Goal: Task Accomplishment & Management: Complete application form

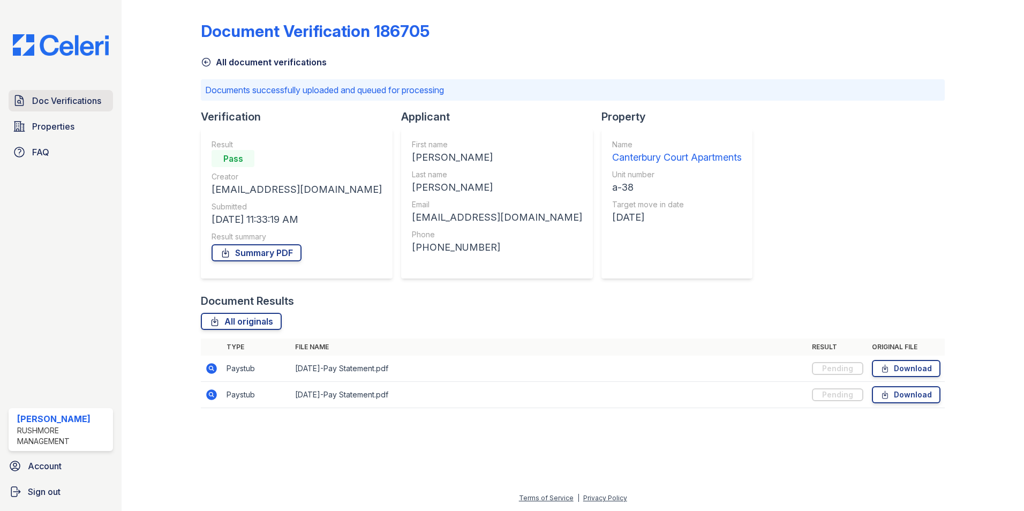
click at [78, 96] on span "Doc Verifications" at bounding box center [66, 100] width 69 height 13
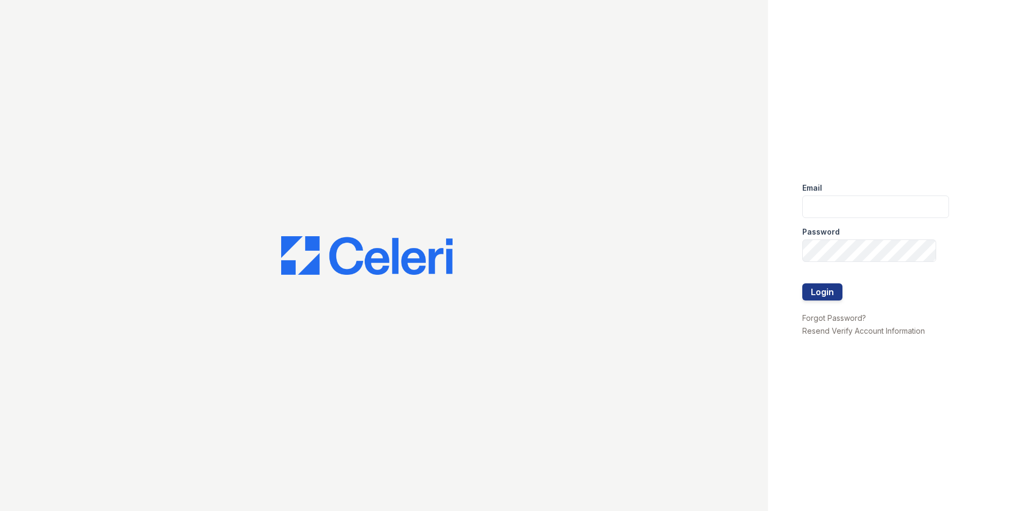
type input "[EMAIL_ADDRESS][DOMAIN_NAME]"
click at [825, 293] on button "Login" at bounding box center [822, 291] width 40 height 17
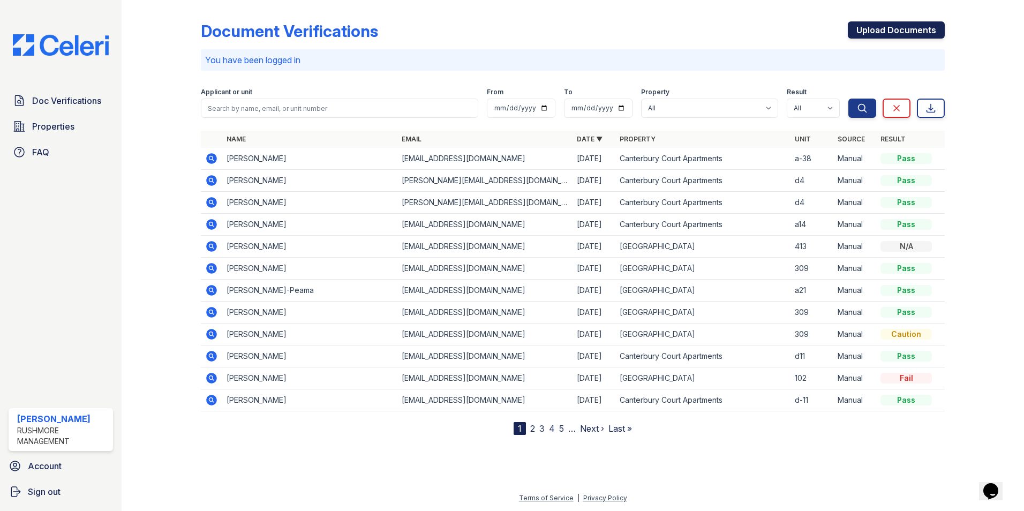
click at [903, 31] on link "Upload Documents" at bounding box center [896, 29] width 97 height 17
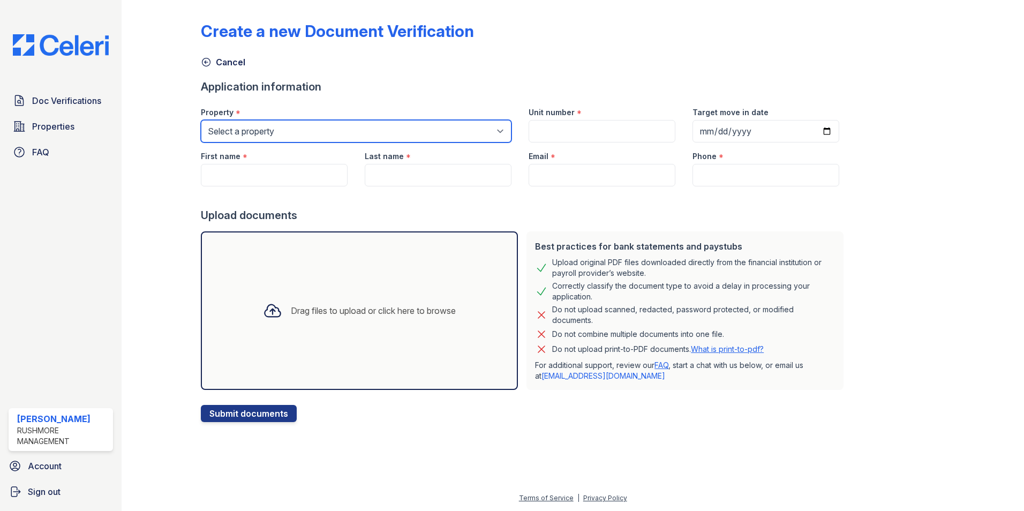
click at [394, 134] on select "Select a property [GEOGRAPHIC_DATA] [GEOGRAPHIC_DATA]" at bounding box center [356, 131] width 311 height 22
select select "606"
click at [201, 120] on select "Select a property [GEOGRAPHIC_DATA] [GEOGRAPHIC_DATA]" at bounding box center [356, 131] width 311 height 22
click at [565, 115] on label "Unit number" at bounding box center [551, 112] width 46 height 11
click at [565, 120] on input "Unit number" at bounding box center [601, 131] width 147 height 22
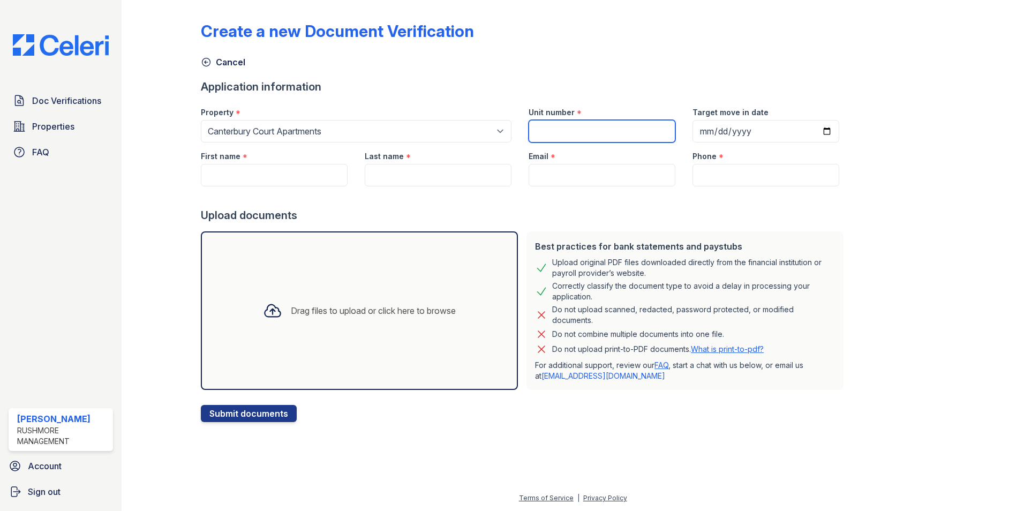
click at [565, 129] on input "Unit number" at bounding box center [601, 131] width 147 height 22
type input "d-4"
click at [817, 129] on input "Target move in date" at bounding box center [765, 131] width 147 height 22
type input "2025-09-17"
click at [315, 172] on input "First name" at bounding box center [274, 175] width 147 height 22
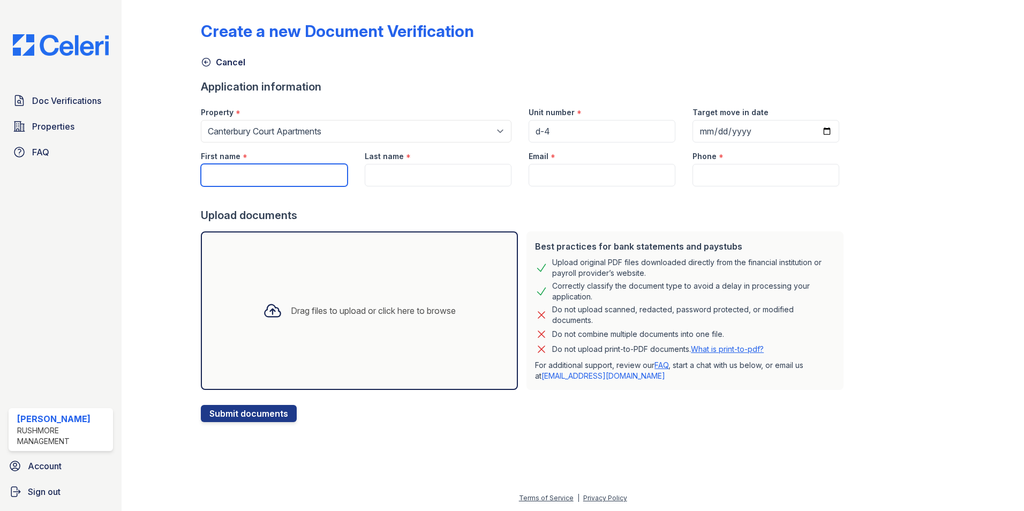
paste input "[PERSON_NAME]"
drag, startPoint x: 237, startPoint y: 172, endPoint x: 299, endPoint y: 188, distance: 64.2
click at [299, 188] on form "Application information Property * Select a property Canterbury Court Apartment…" at bounding box center [524, 250] width 647 height 343
type input "[PERSON_NAME]"
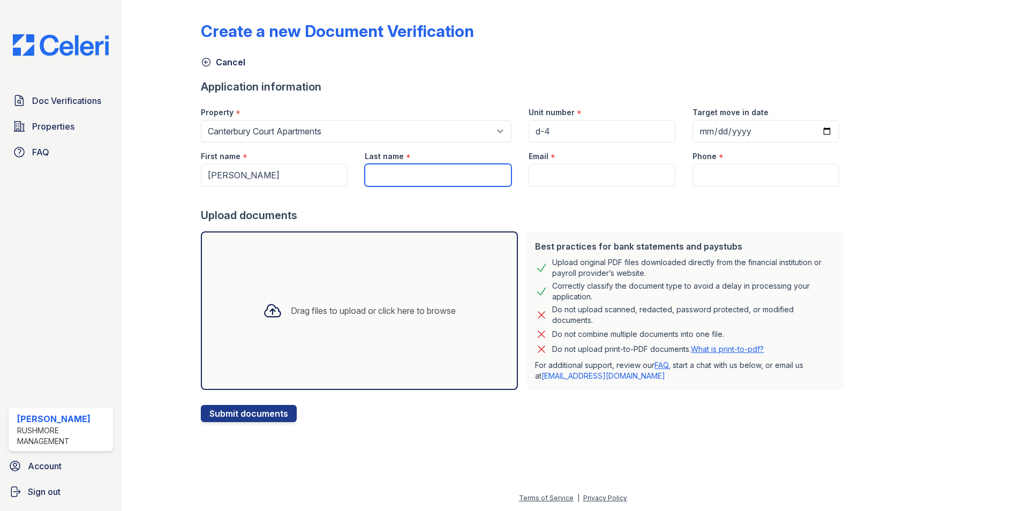
click at [371, 182] on input "Last name" at bounding box center [438, 175] width 147 height 22
paste input "[PERSON_NAME]"
drag, startPoint x: 396, startPoint y: 176, endPoint x: 334, endPoint y: 191, distance: 63.9
click at [331, 193] on form "Application information Property * Select a property Canterbury Court Apartment…" at bounding box center [524, 250] width 647 height 343
type input "[PERSON_NAME]"
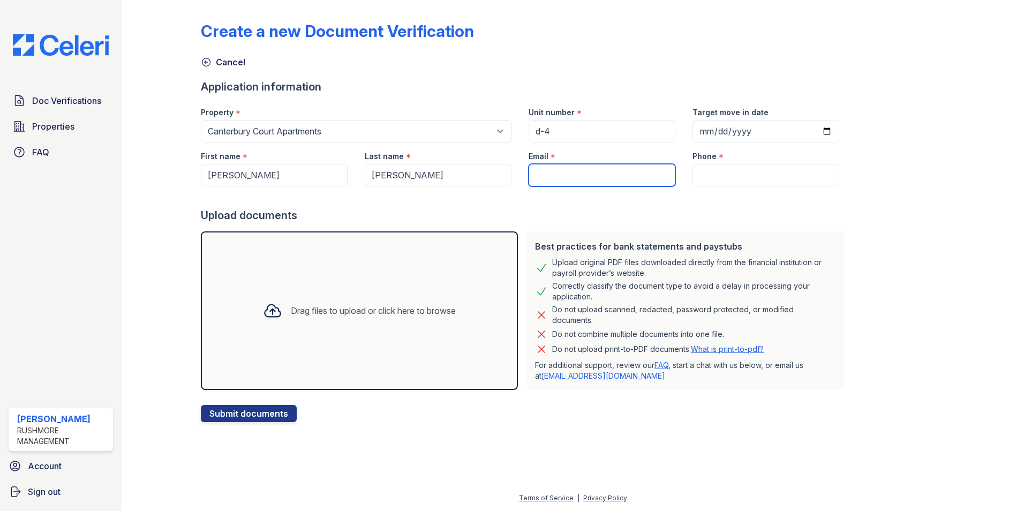
click at [572, 170] on input "Email" at bounding box center [601, 175] width 147 height 22
paste input "[EMAIL_ADDRESS][DOMAIN_NAME]"
type input "[EMAIL_ADDRESS][DOMAIN_NAME]"
click at [731, 161] on div "Phone *" at bounding box center [765, 152] width 147 height 21
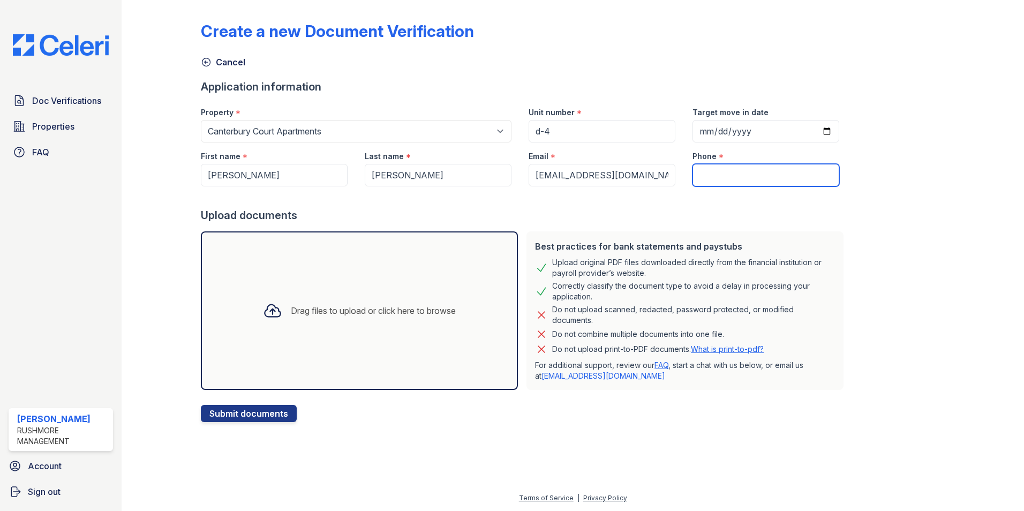
click at [699, 177] on input "Phone" at bounding box center [765, 175] width 147 height 22
paste input "(215) 805-3488"
type input "(215) 805-3488"
click at [355, 319] on div "Drag files to upload or click here to browse" at bounding box center [359, 310] width 210 height 36
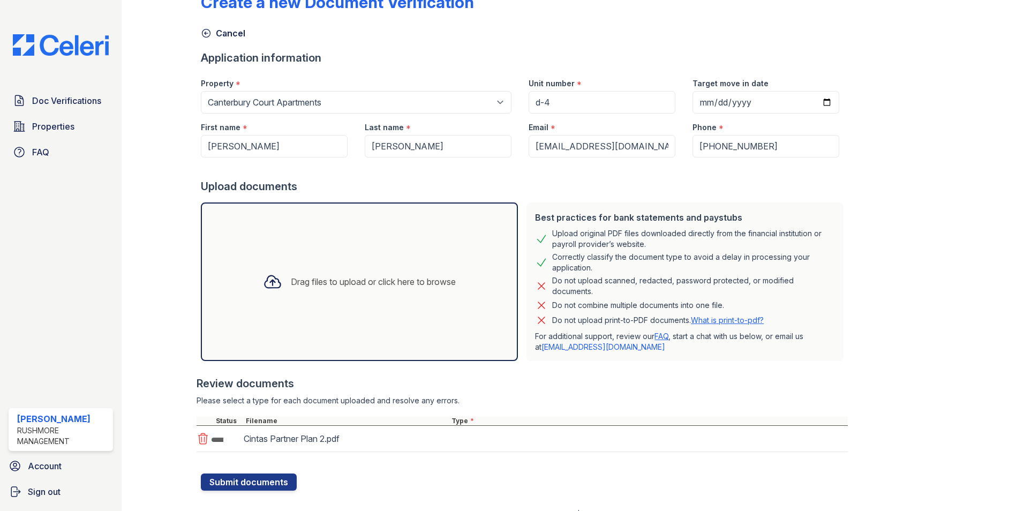
scroll to position [45, 0]
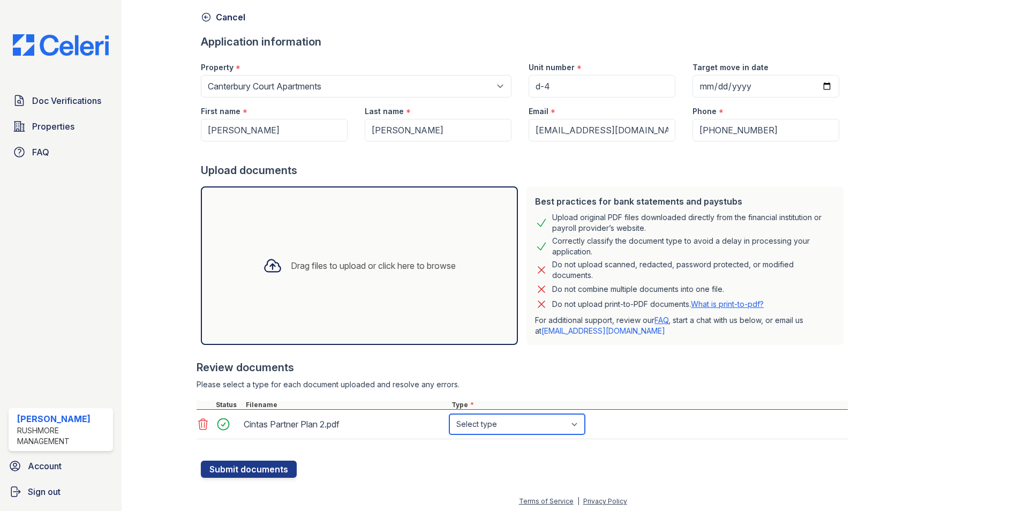
click at [484, 420] on select "Select type Paystub Bank Statement Offer Letter Tax Documents Benefit Award Let…" at bounding box center [516, 424] width 135 height 20
select select "bank_statement"
click at [449, 414] on select "Select type Paystub Bank Statement Offer Letter Tax Documents Benefit Award Let…" at bounding box center [516, 424] width 135 height 20
click at [291, 463] on button "Submit documents" at bounding box center [249, 468] width 96 height 17
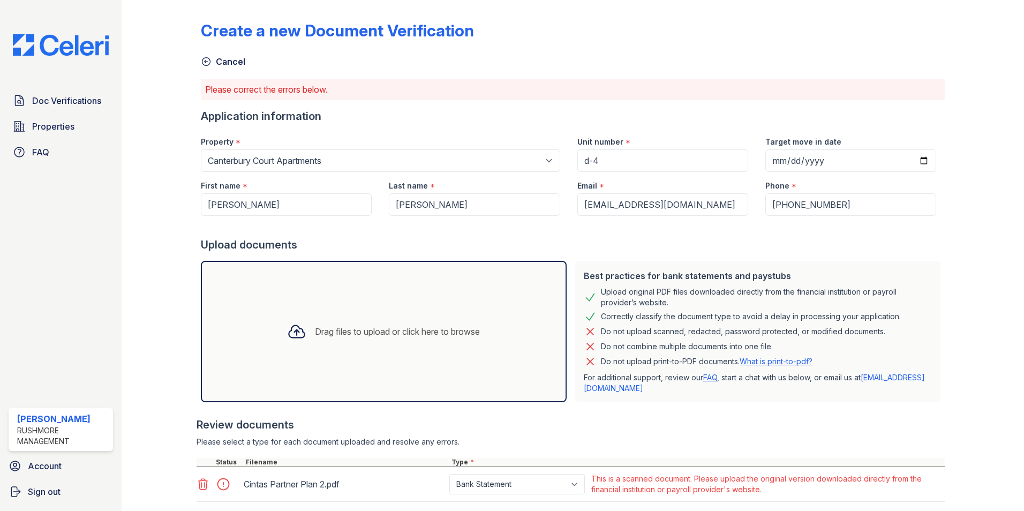
scroll to position [0, 0]
click at [618, 165] on input "d-4" at bounding box center [662, 161] width 171 height 22
click at [489, 50] on div "Cancel" at bounding box center [573, 58] width 744 height 19
click at [79, 102] on span "Doc Verifications" at bounding box center [66, 100] width 69 height 13
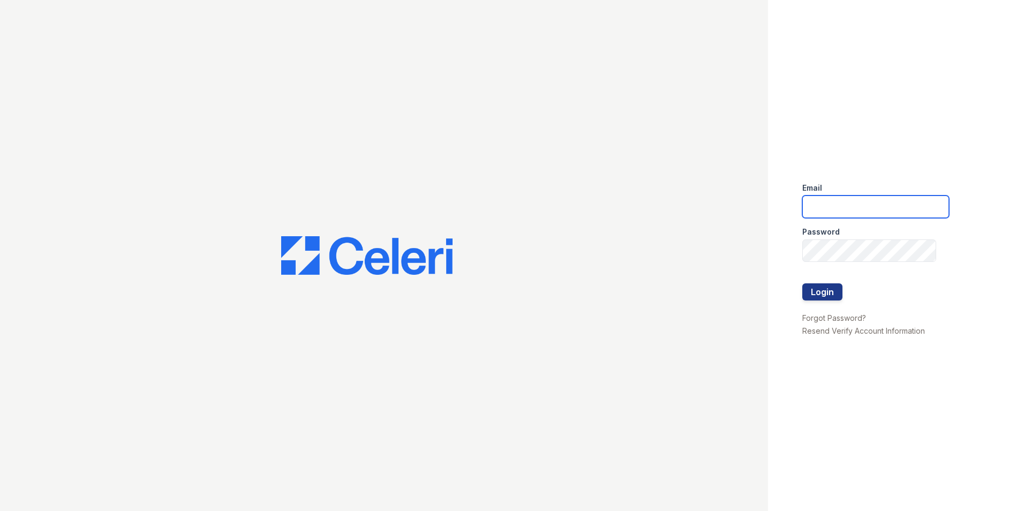
type input "mwagner@rushmoremgmt.com"
click at [835, 295] on button "Login" at bounding box center [822, 291] width 40 height 17
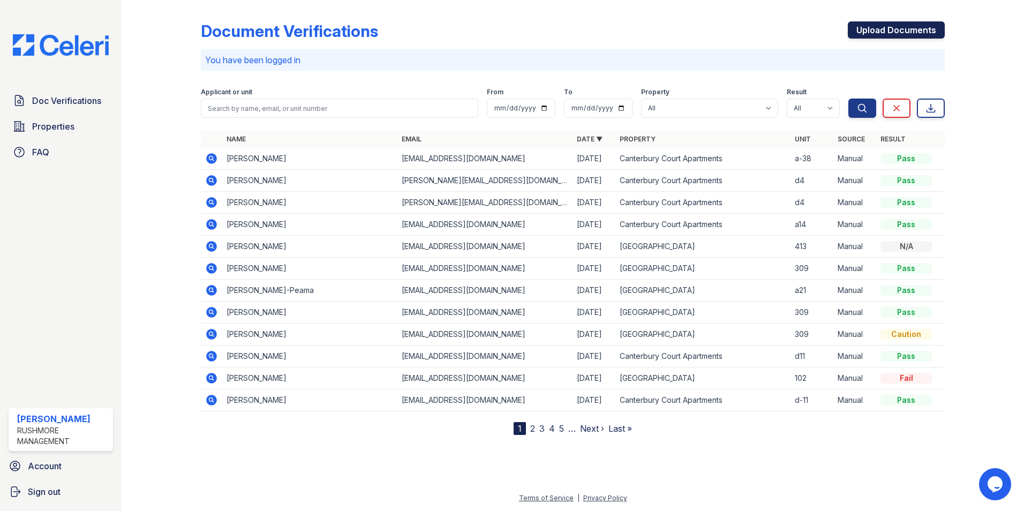
click at [872, 28] on link "Upload Documents" at bounding box center [896, 29] width 97 height 17
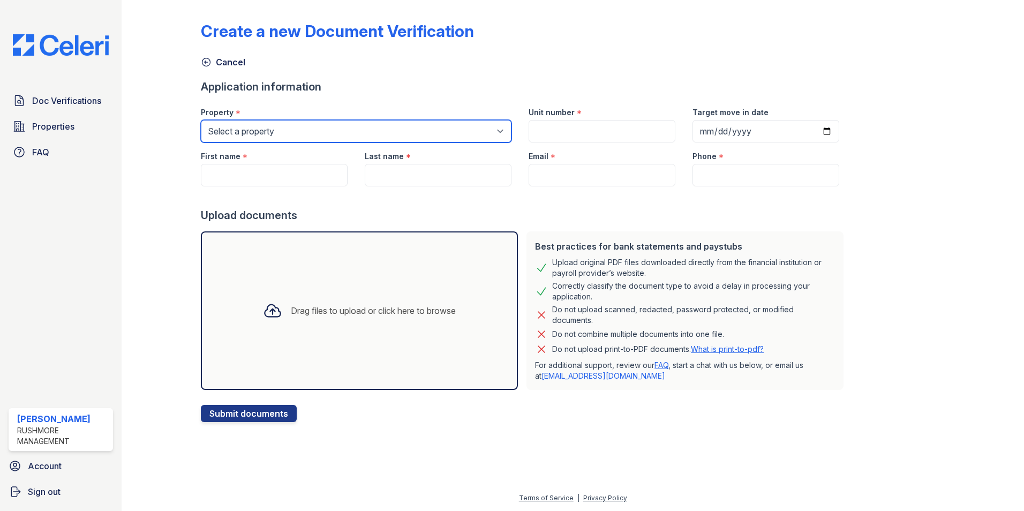
click at [262, 132] on select "Select a property [GEOGRAPHIC_DATA] [GEOGRAPHIC_DATA]" at bounding box center [356, 131] width 311 height 22
click at [303, 288] on div "Drag files to upload or click here to browse" at bounding box center [359, 310] width 317 height 158
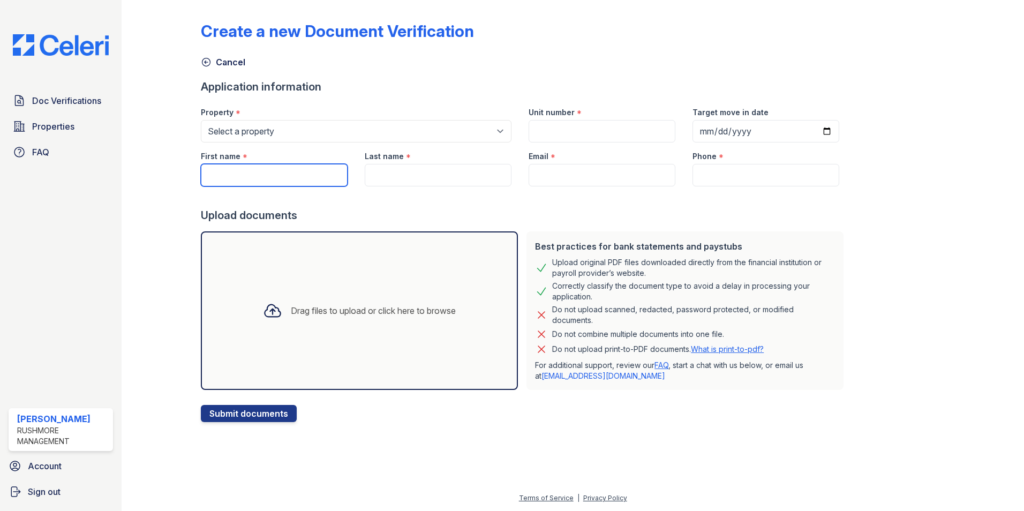
click at [271, 175] on input "First name" at bounding box center [274, 175] width 147 height 22
type input "Tiffany"
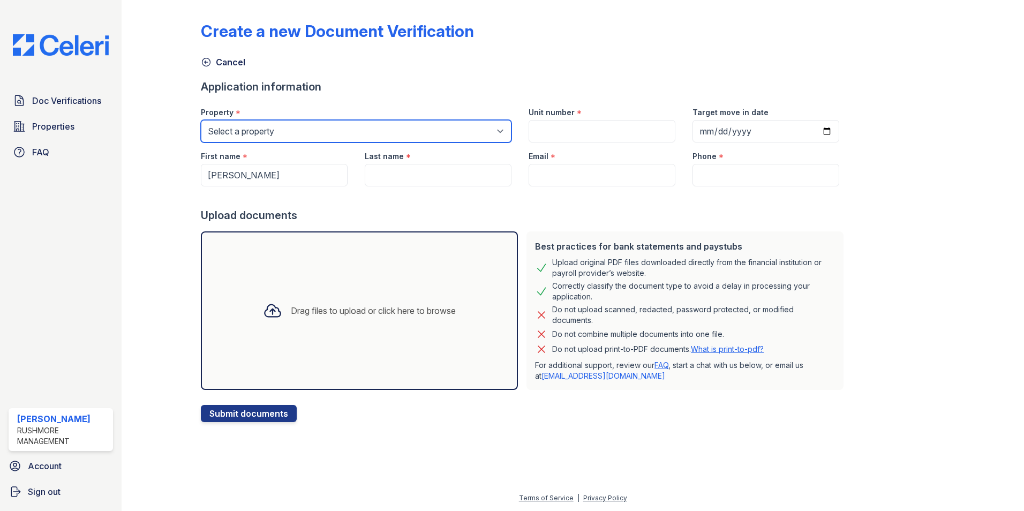
type input "a-38"
type input "2025-09-11"
type input "Friel"
type input "[EMAIL_ADDRESS][DOMAIN_NAME]"
type input "+12153038253"
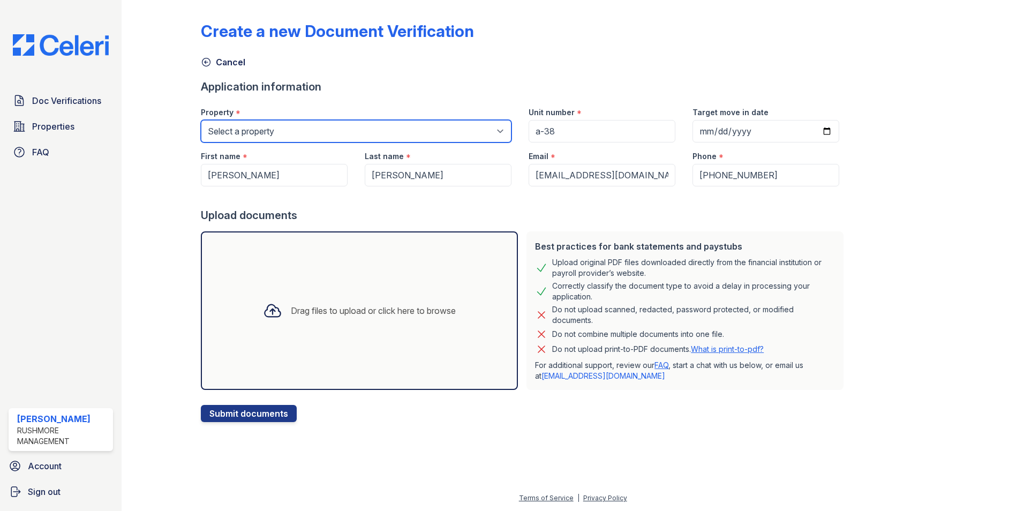
click at [293, 137] on select "Select a property Canterbury Court Apartments Creekview Terrace" at bounding box center [356, 131] width 311 height 22
select select "606"
click at [201, 120] on select "Select a property Canterbury Court Apartments Creekview Terrace" at bounding box center [356, 131] width 311 height 22
click at [405, 304] on div "Drag files to upload or click here to browse" at bounding box center [359, 310] width 210 height 36
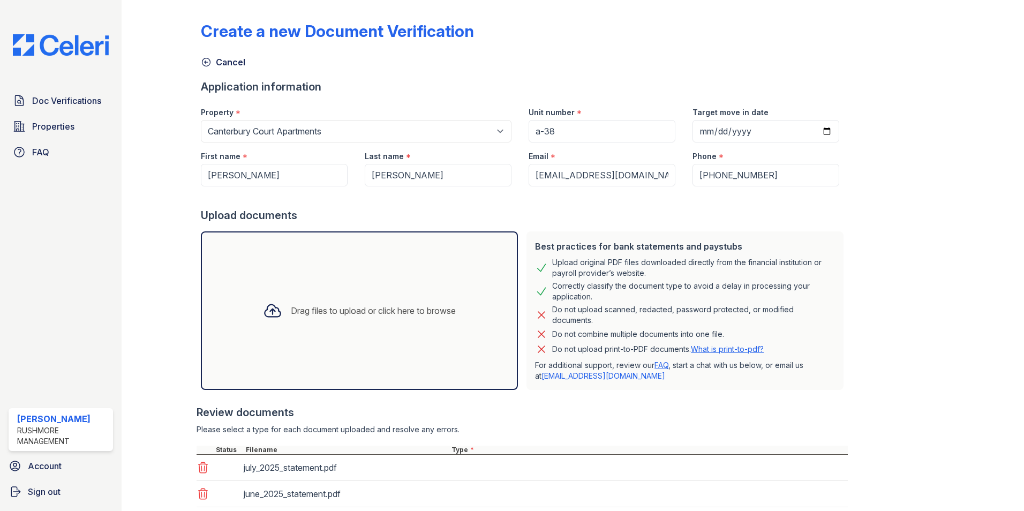
scroll to position [71, 0]
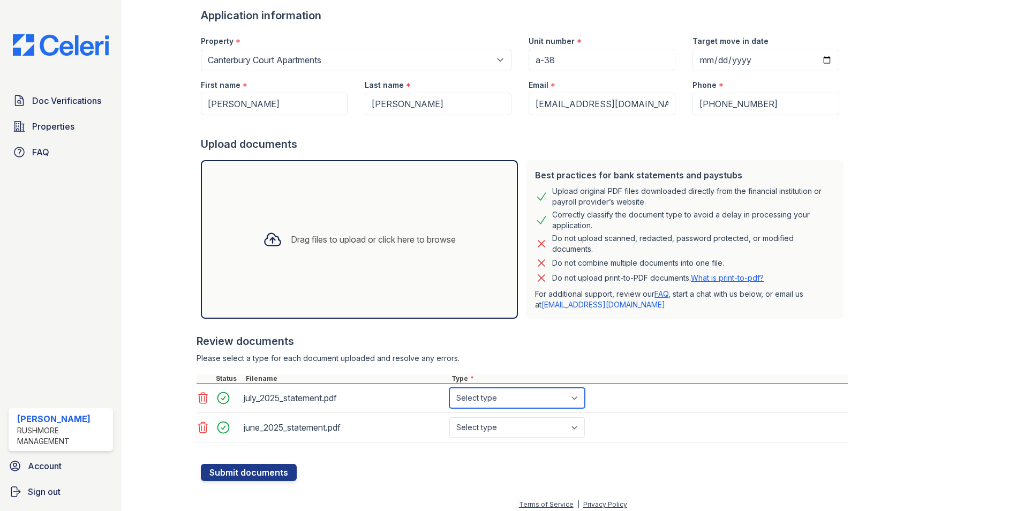
click at [455, 396] on select "Select type Paystub Bank Statement Offer Letter Tax Documents Benefit Award Let…" at bounding box center [516, 398] width 135 height 20
select select "bank_statement"
click at [449, 388] on select "Select type Paystub Bank Statement Offer Letter Tax Documents Benefit Award Let…" at bounding box center [516, 398] width 135 height 20
click at [470, 428] on select "Select type Paystub Bank Statement Offer Letter Tax Documents Benefit Award Let…" at bounding box center [516, 427] width 135 height 20
select select "bank_statement"
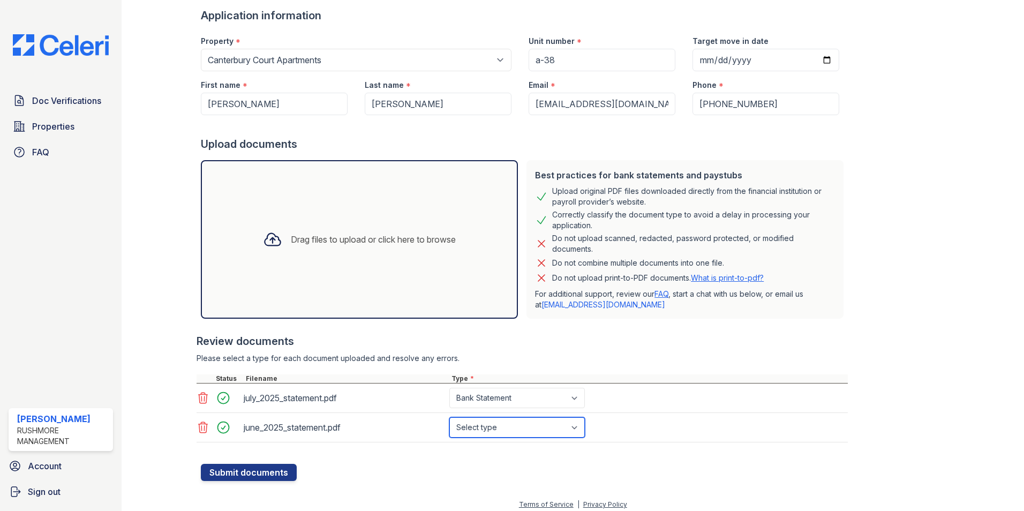
click at [449, 417] on select "Select type Paystub Bank Statement Offer Letter Tax Documents Benefit Award Let…" at bounding box center [516, 427] width 135 height 20
click at [256, 467] on button "Submit documents" at bounding box center [249, 472] width 96 height 17
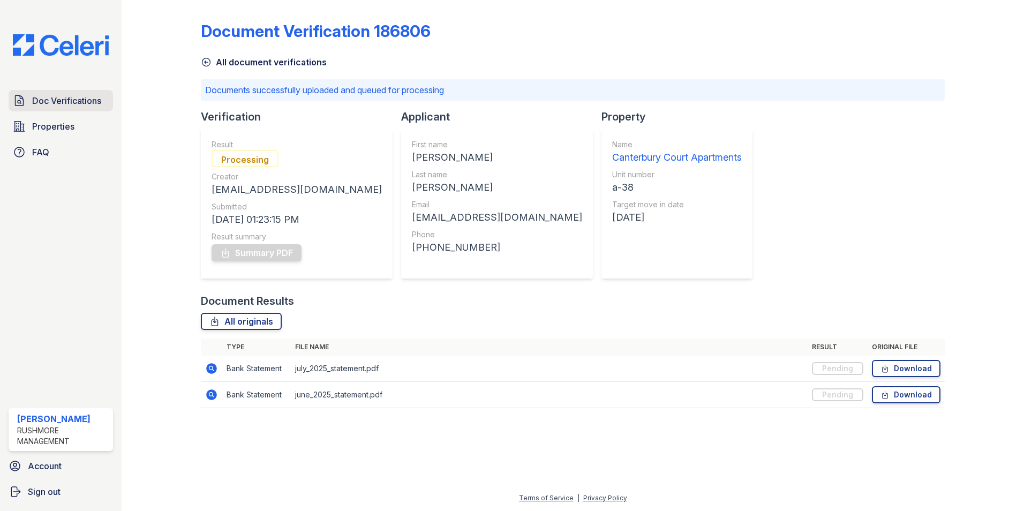
click at [62, 99] on span "Doc Verifications" at bounding box center [66, 100] width 69 height 13
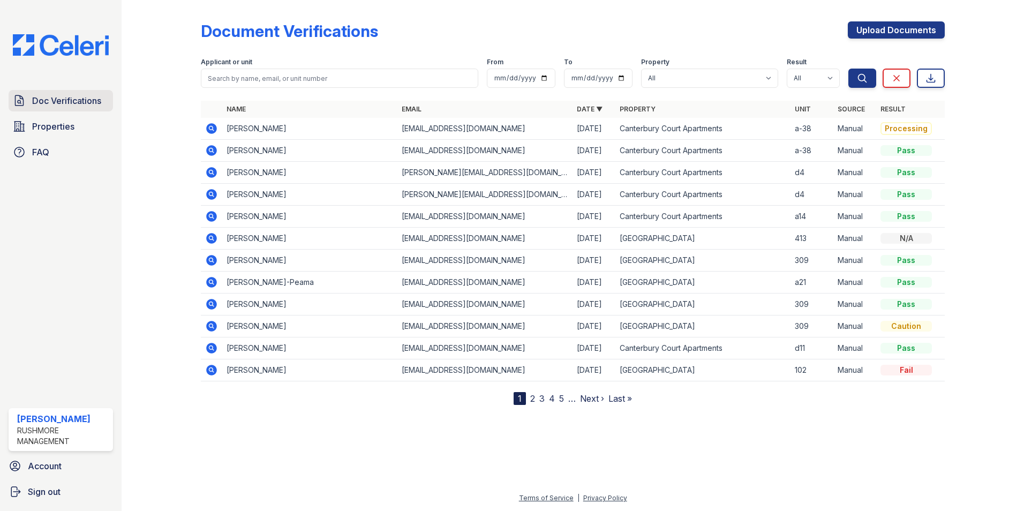
click at [67, 108] on link "Doc Verifications" at bounding box center [61, 100] width 104 height 21
click at [105, 94] on link "Doc Verifications" at bounding box center [61, 100] width 104 height 21
click at [872, 33] on link "Upload Documents" at bounding box center [896, 29] width 97 height 17
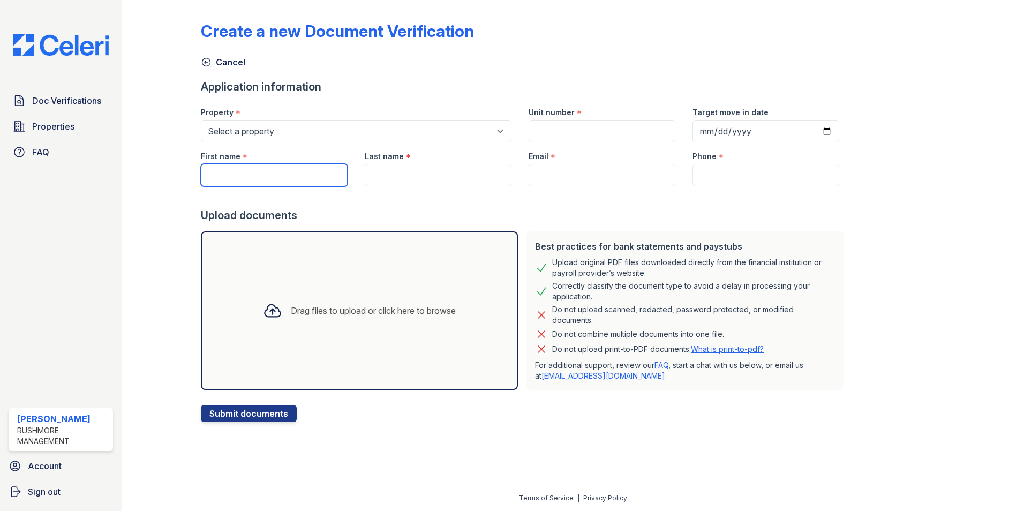
click at [239, 169] on input "First name" at bounding box center [274, 175] width 147 height 22
type input "Robert"
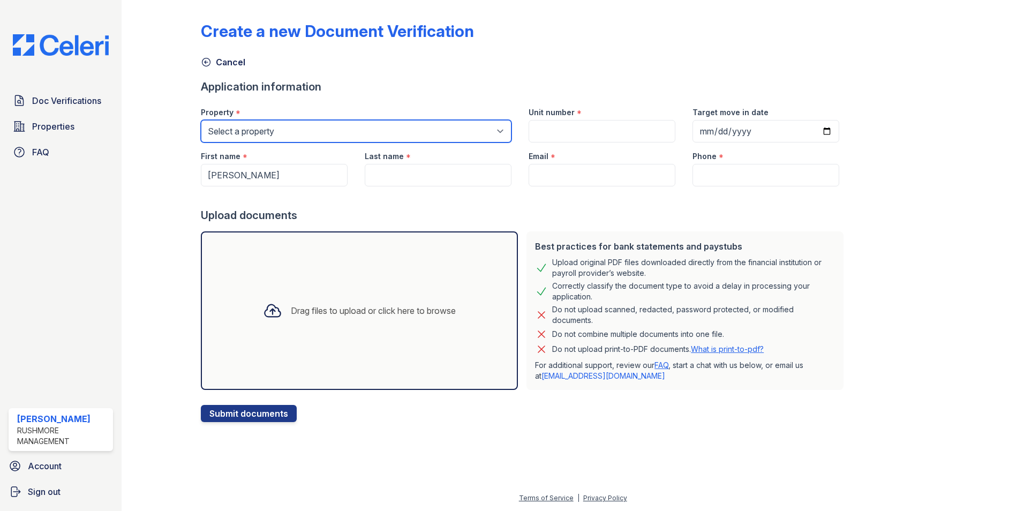
type input "Loftus"
type input "[EMAIL_ADDRESS][DOMAIN_NAME]"
type input "2158053488"
click at [267, 131] on select "Select a property Canterbury Court Apartments Creekview Terrace" at bounding box center [356, 131] width 311 height 22
select select "606"
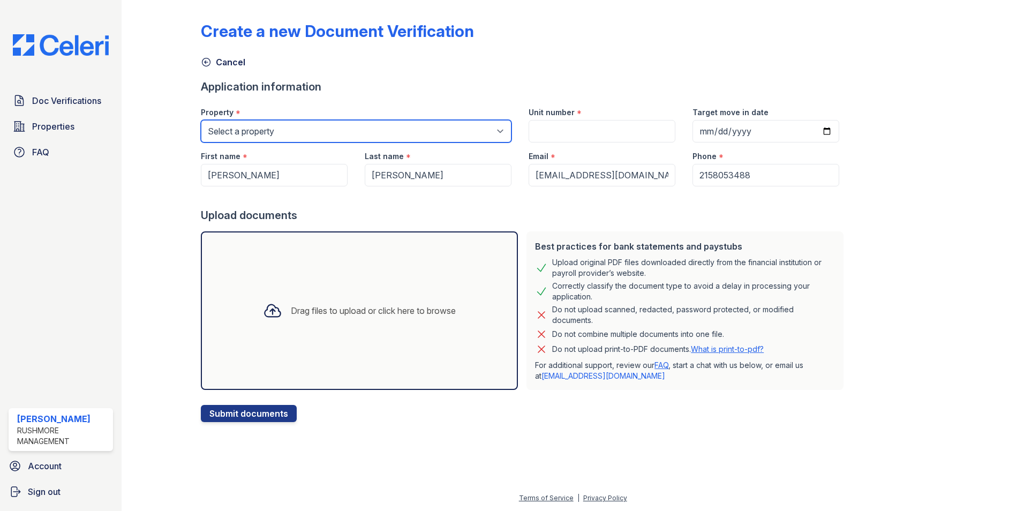
click at [201, 120] on select "Select a property Canterbury Court Apartments Creekview Terrace" at bounding box center [356, 131] width 311 height 22
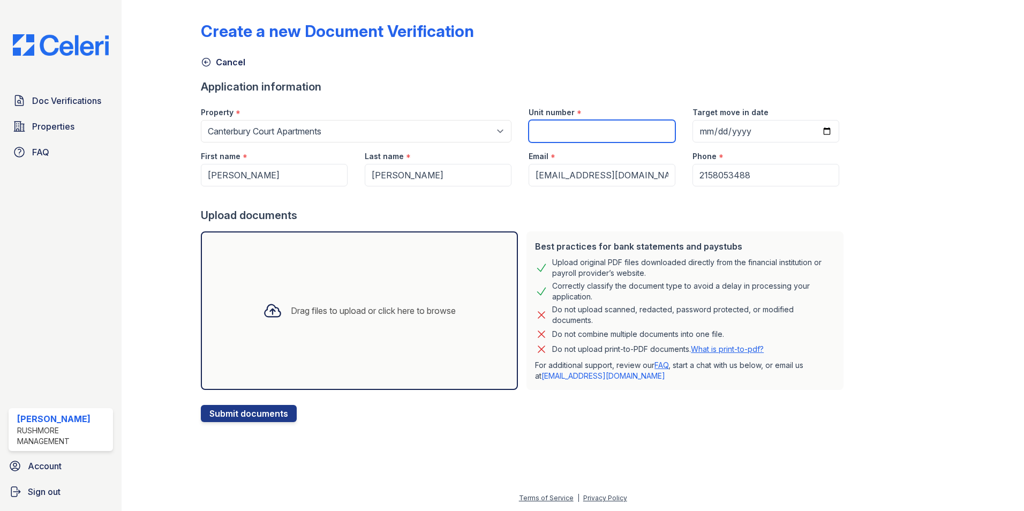
click at [542, 129] on input "Unit number" at bounding box center [601, 131] width 147 height 22
type input "d4"
click at [814, 136] on input "Target move in date" at bounding box center [765, 131] width 147 height 22
type input "2025-09-25"
click at [420, 313] on div "Drag files to upload or click here to browse" at bounding box center [373, 310] width 165 height 13
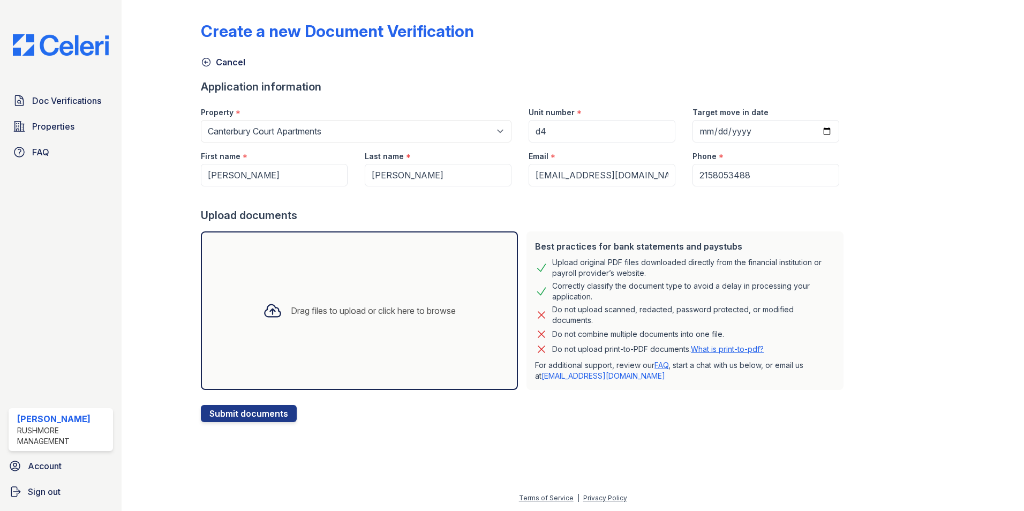
click at [349, 301] on div "Drag files to upload or click here to browse" at bounding box center [359, 310] width 210 height 36
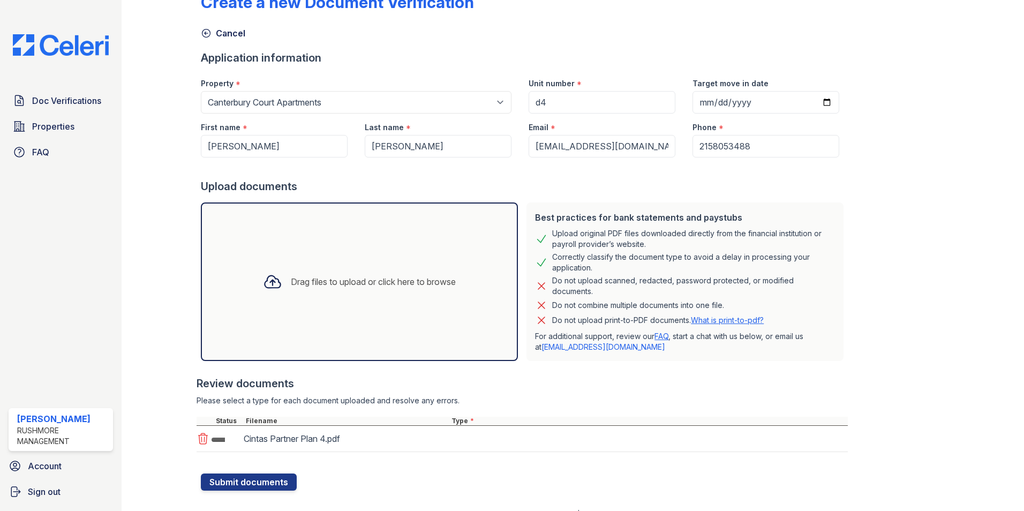
scroll to position [45, 0]
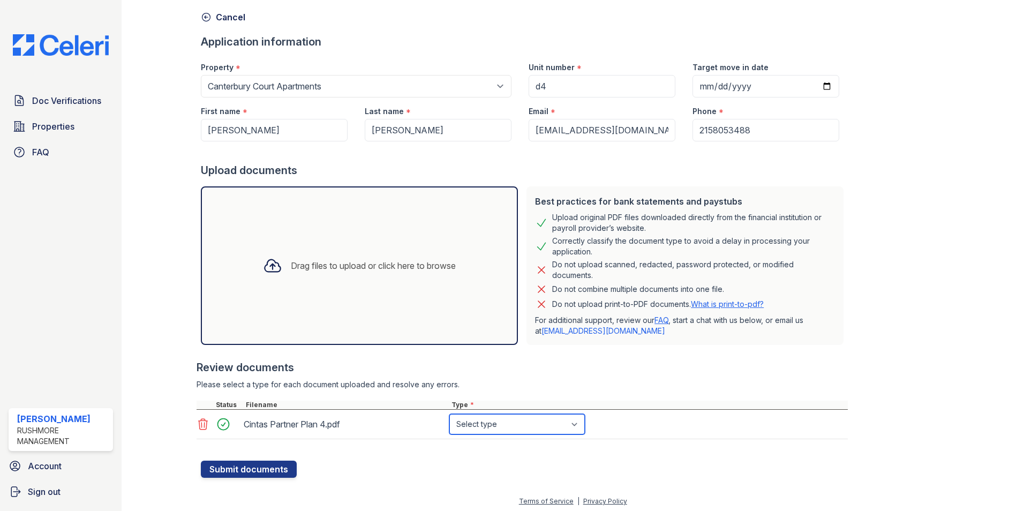
click at [485, 426] on select "Select type Paystub Bank Statement Offer Letter Tax Documents Benefit Award Let…" at bounding box center [516, 424] width 135 height 20
select select "bank_statement"
click at [449, 414] on select "Select type Paystub Bank Statement Offer Letter Tax Documents Benefit Award Let…" at bounding box center [516, 424] width 135 height 20
click at [422, 449] on div at bounding box center [522, 444] width 651 height 11
click at [265, 470] on button "Submit documents" at bounding box center [249, 468] width 96 height 17
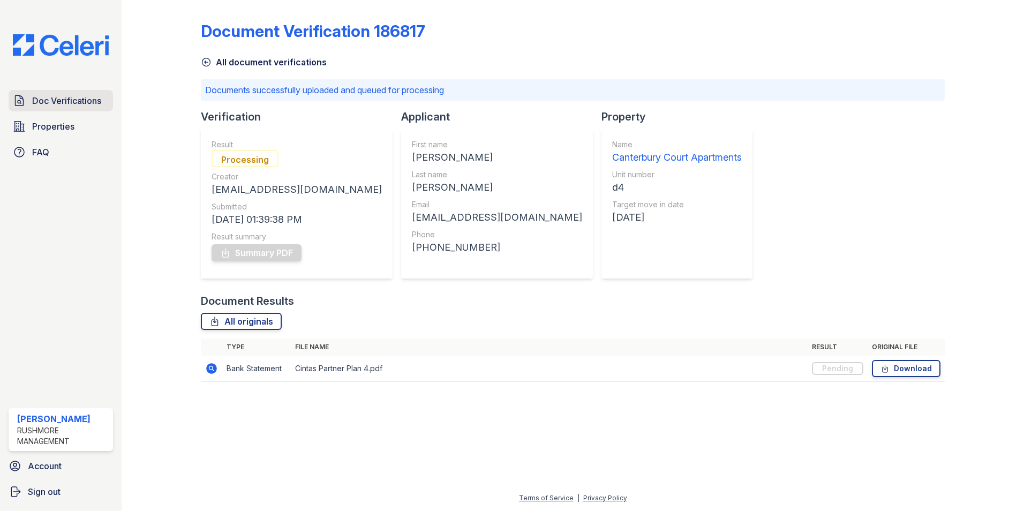
click at [92, 100] on span "Doc Verifications" at bounding box center [66, 100] width 69 height 13
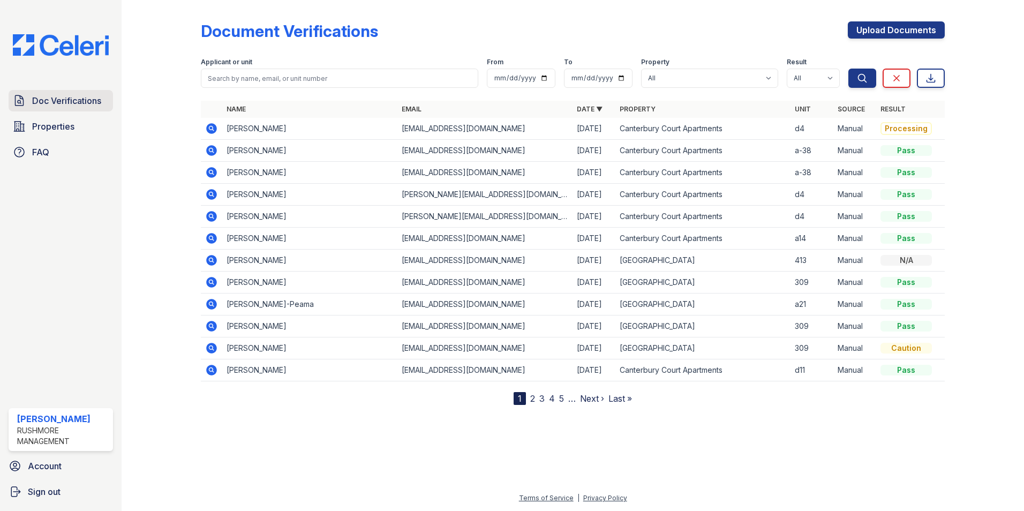
click at [41, 94] on span "Doc Verifications" at bounding box center [66, 100] width 69 height 13
click at [50, 96] on span "Doc Verifications" at bounding box center [66, 100] width 69 height 13
click at [55, 98] on span "Doc Verifications" at bounding box center [66, 100] width 69 height 13
click at [57, 98] on span "Doc Verifications" at bounding box center [66, 100] width 69 height 13
click at [98, 100] on span "Doc Verifications" at bounding box center [66, 100] width 69 height 13
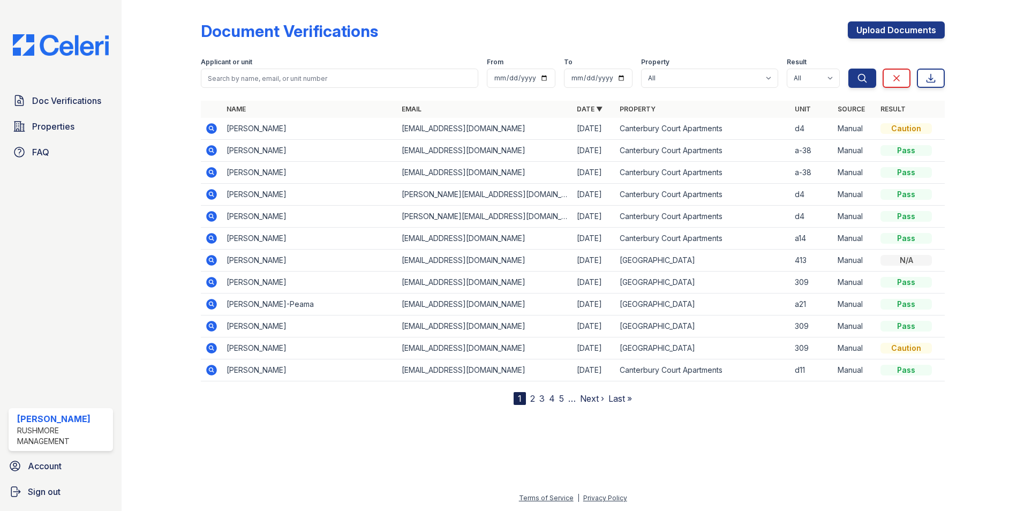
click at [98, 100] on span "Doc Verifications" at bounding box center [66, 100] width 69 height 13
click at [89, 100] on span "Doc Verifications" at bounding box center [66, 100] width 69 height 13
click at [213, 126] on icon at bounding box center [211, 128] width 11 height 11
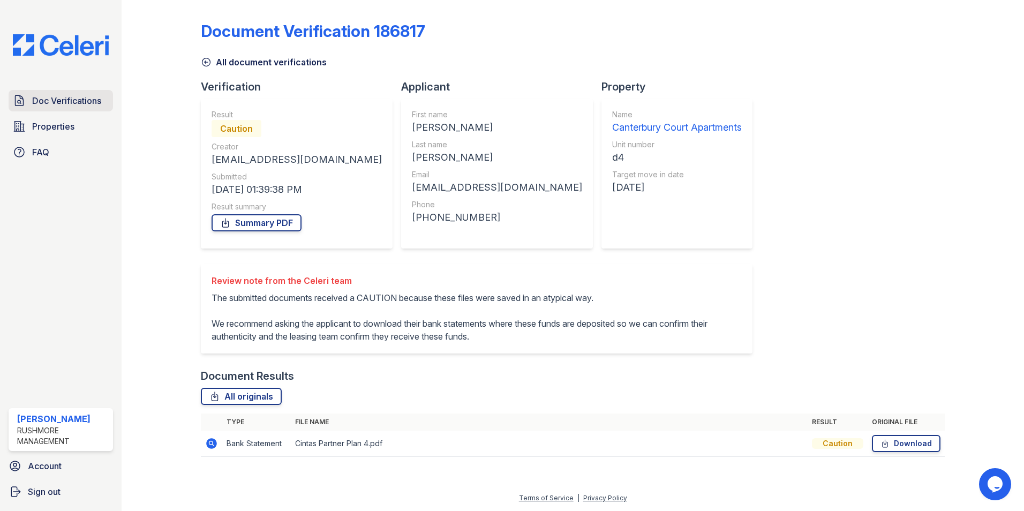
click at [71, 97] on span "Doc Verifications" at bounding box center [66, 100] width 69 height 13
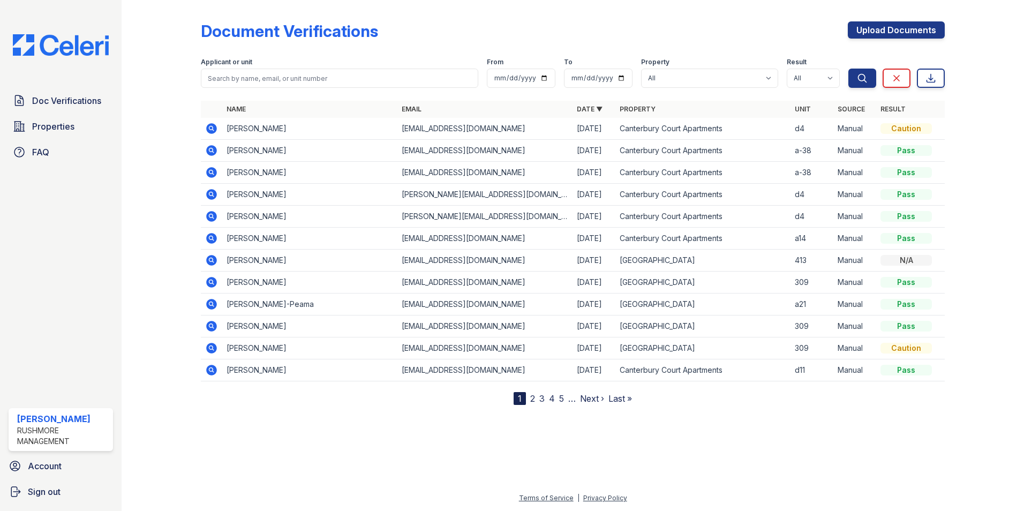
click at [212, 130] on icon at bounding box center [211, 128] width 13 height 13
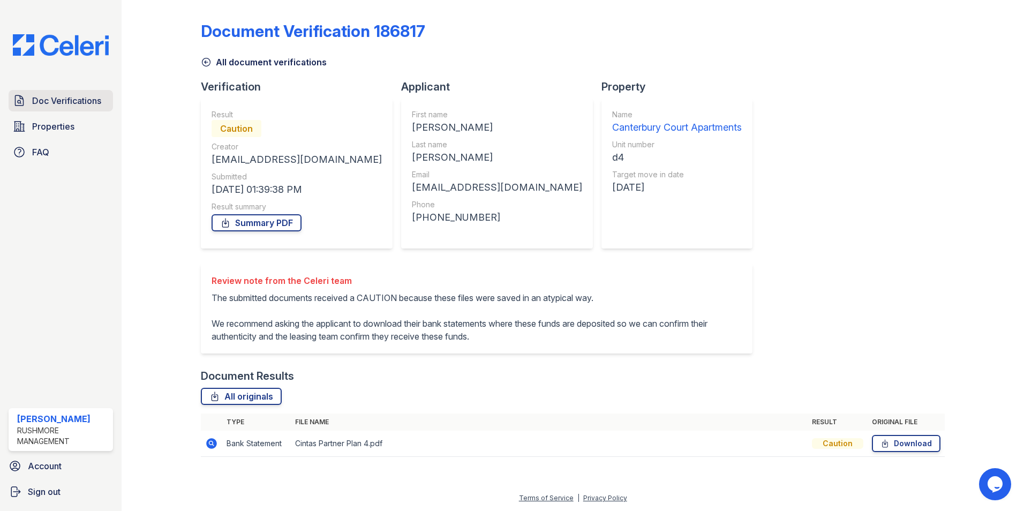
click at [86, 103] on span "Doc Verifications" at bounding box center [66, 100] width 69 height 13
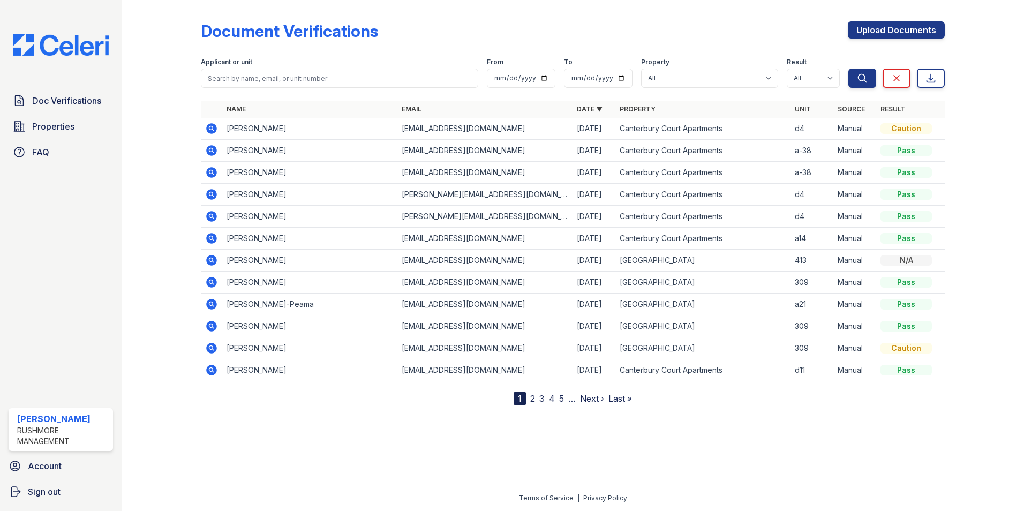
click at [213, 129] on icon at bounding box center [211, 128] width 13 height 13
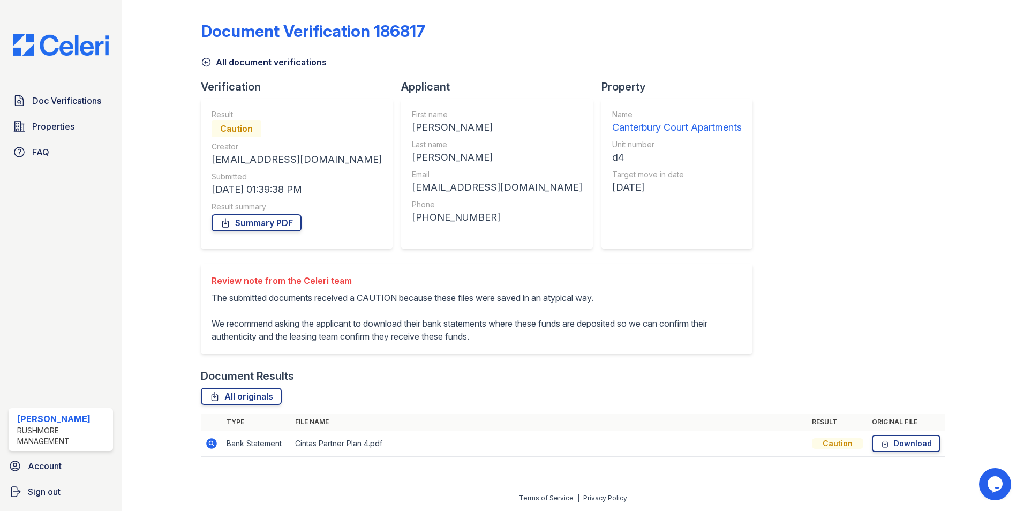
click at [212, 444] on icon at bounding box center [211, 443] width 13 height 13
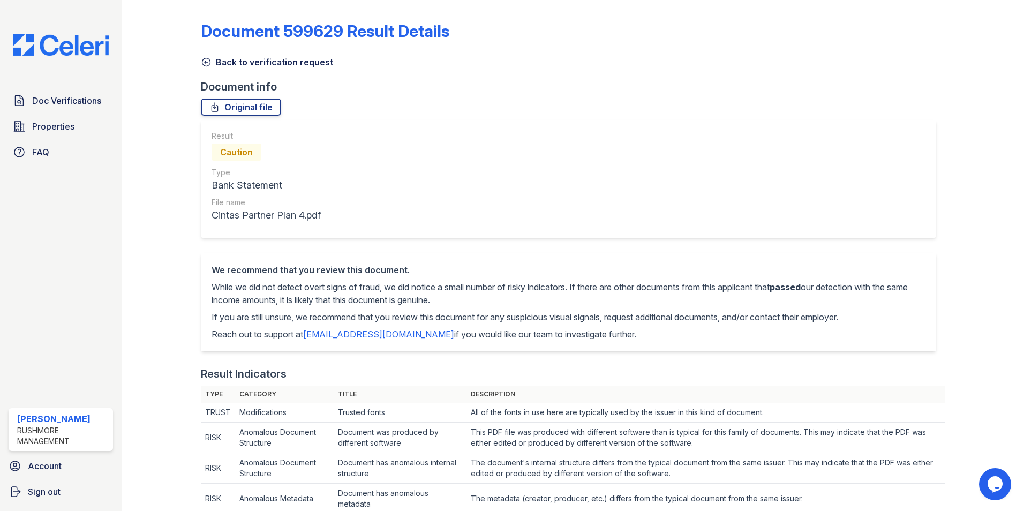
click at [456, 150] on div "Result Caution Type Bank Statement File name Cintas Partner Plan 4.pdf" at bounding box center [568, 179] width 735 height 118
click at [78, 324] on div "Doc Verifications Properties FAQ [PERSON_NAME] Rushmore Management Account Sign…" at bounding box center [61, 255] width 122 height 511
click at [44, 105] on span "Doc Verifications" at bounding box center [66, 100] width 69 height 13
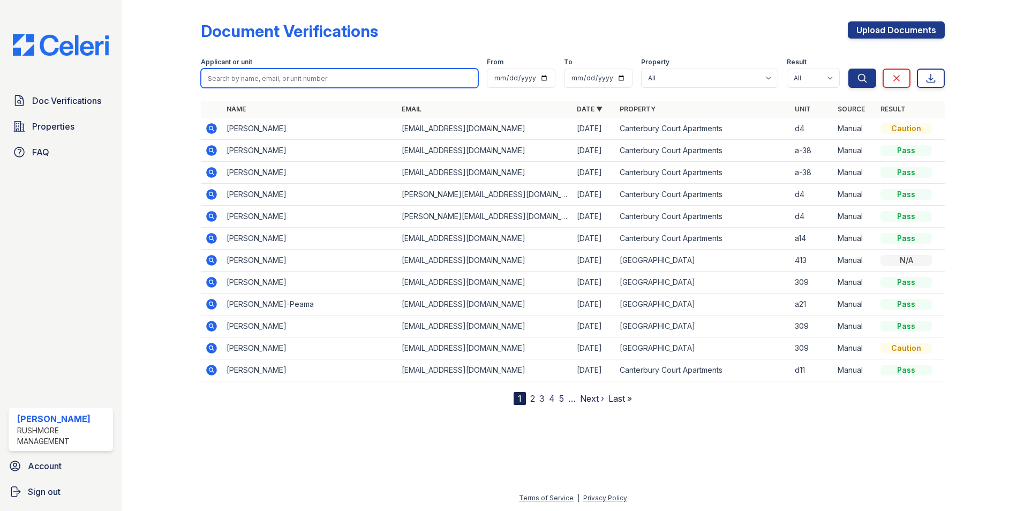
click at [269, 74] on input "search" at bounding box center [339, 78] width 277 height 19
click at [410, 45] on div "Document Verifications Upload Documents" at bounding box center [573, 35] width 744 height 28
click at [302, 80] on input "search" at bounding box center [339, 78] width 277 height 19
click at [311, 34] on div "Document Verifications" at bounding box center [289, 30] width 177 height 19
